Goal: Information Seeking & Learning: Check status

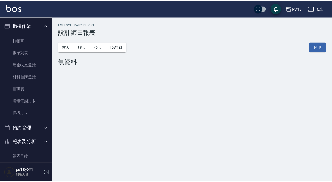
scroll to position [105, 0]
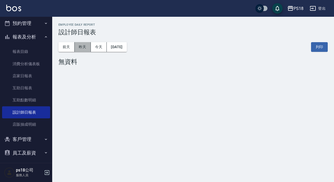
click at [84, 46] on button "昨天" at bounding box center [83, 47] width 16 height 10
click at [67, 45] on button "前天" at bounding box center [67, 47] width 16 height 10
click at [126, 49] on button "2025/08/21" at bounding box center [117, 47] width 20 height 10
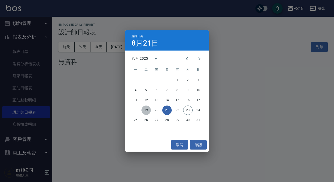
click at [147, 110] on button "19" at bounding box center [146, 109] width 9 height 9
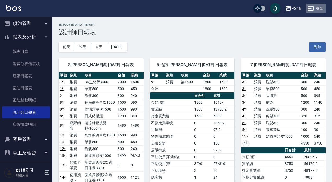
click at [322, 9] on button "登出" at bounding box center [315, 9] width 20 height 10
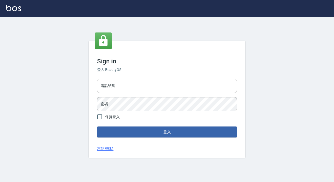
click at [143, 85] on input "電話號碼" at bounding box center [167, 86] width 140 height 14
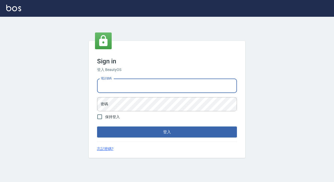
type input "29881612"
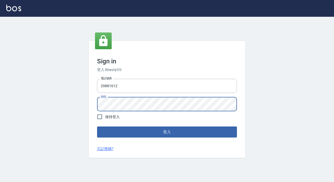
click at [97, 126] on button "登入" at bounding box center [167, 131] width 140 height 11
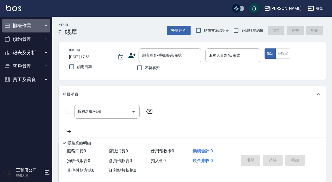
click at [26, 25] on button "櫃檯作業" at bounding box center [26, 26] width 48 height 14
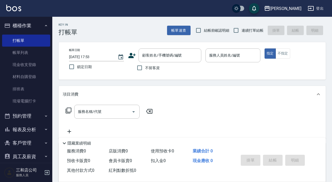
click at [24, 116] on button "預約管理" at bounding box center [26, 116] width 48 height 14
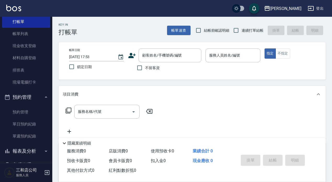
scroll to position [47, 0]
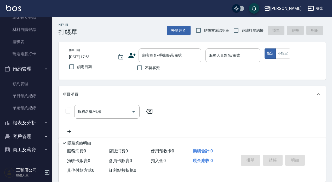
click at [25, 123] on button "報表及分析" at bounding box center [26, 123] width 48 height 14
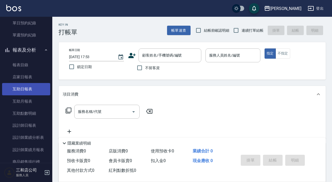
scroll to position [125, 0]
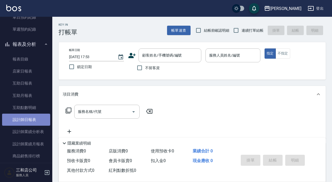
click at [26, 119] on link "設計師日報表" at bounding box center [26, 119] width 48 height 12
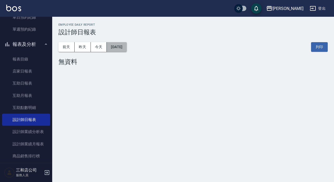
click at [125, 48] on button "[DATE]" at bounding box center [117, 47] width 20 height 10
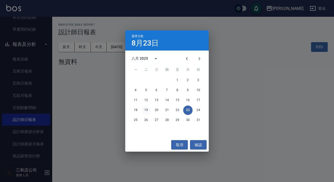
click at [146, 111] on button "19" at bounding box center [146, 109] width 9 height 9
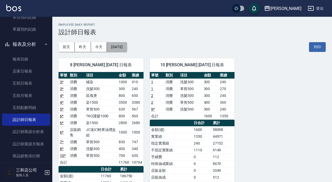
click at [113, 44] on button "[DATE]" at bounding box center [117, 47] width 20 height 10
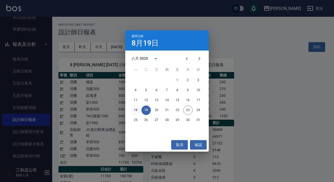
click at [136, 108] on button "18" at bounding box center [135, 109] width 9 height 9
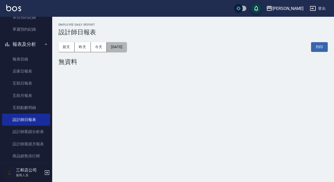
click at [123, 48] on button "[DATE]" at bounding box center [117, 47] width 20 height 10
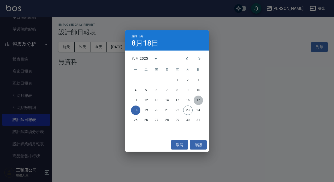
click at [200, 100] on button "17" at bounding box center [198, 99] width 9 height 9
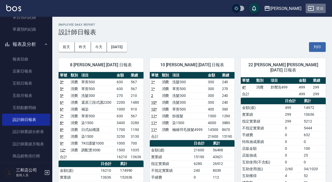
click at [320, 7] on button "登出" at bounding box center [315, 9] width 20 height 10
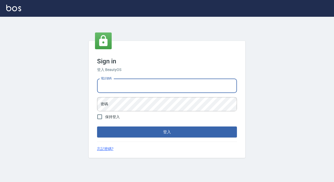
click at [123, 83] on input "電話號碼" at bounding box center [167, 86] width 140 height 14
type input "89729295"
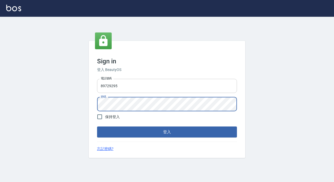
click at [97, 126] on button "登入" at bounding box center [167, 131] width 140 height 11
